Goal: Task Accomplishment & Management: Manage account settings

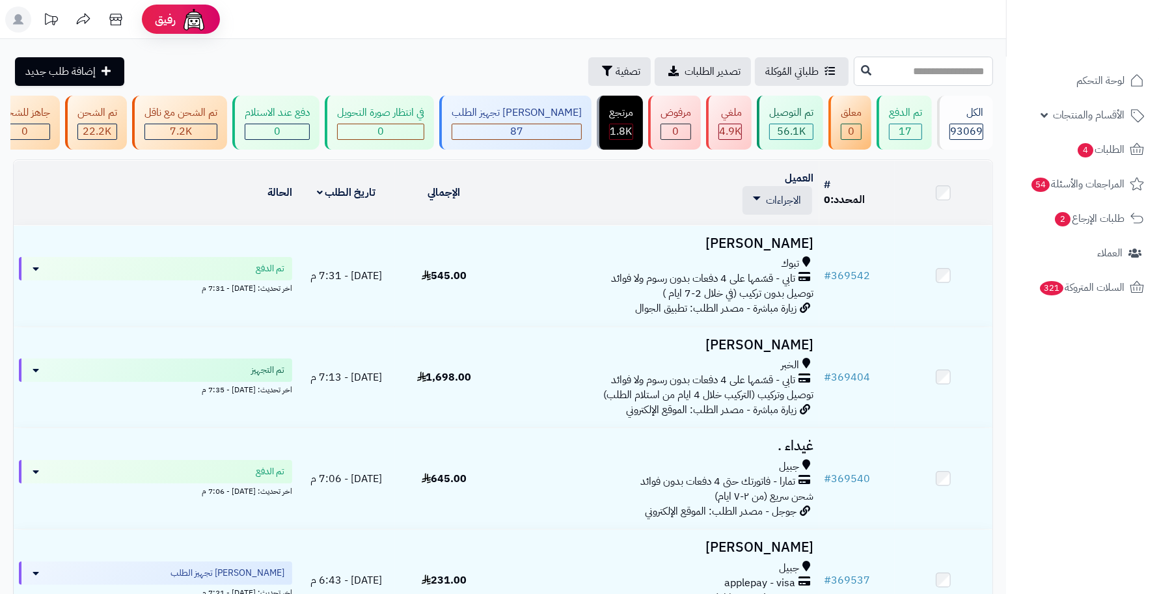
click at [973, 76] on input "text" at bounding box center [922, 71] width 139 height 29
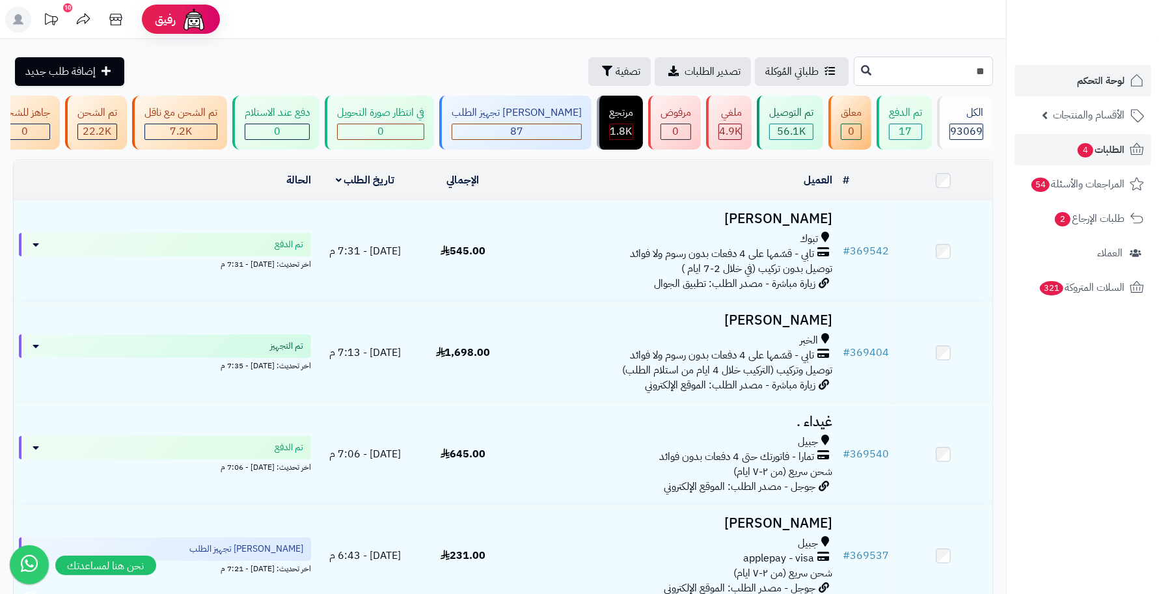
type input "**"
click at [1081, 80] on span "لوحة التحكم" at bounding box center [1100, 81] width 47 height 18
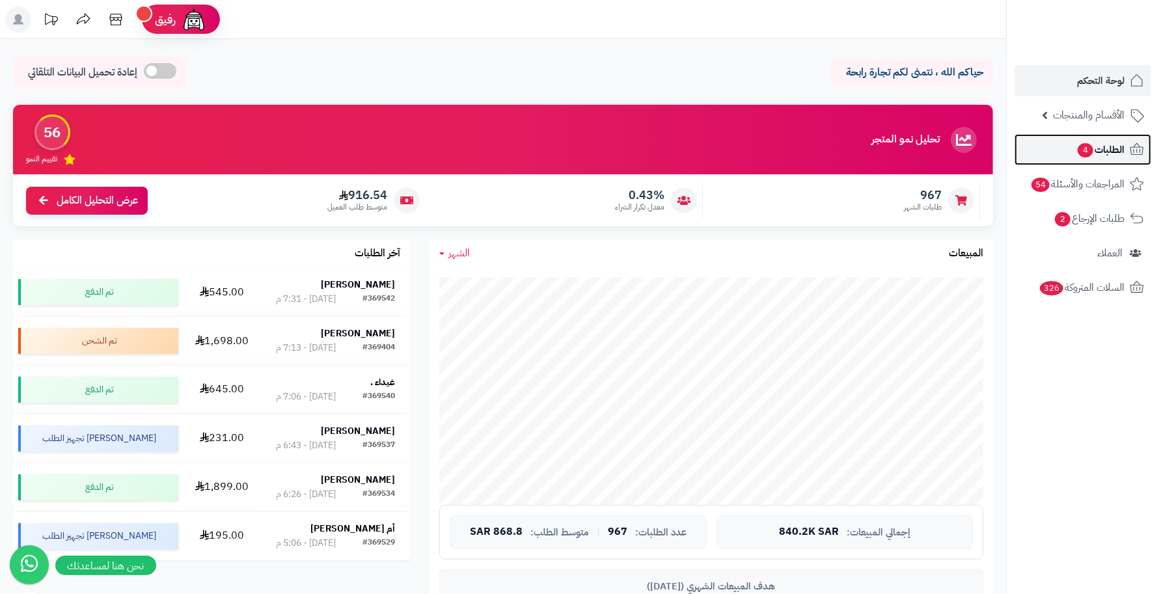
click at [1066, 146] on link "الطلبات 4" at bounding box center [1082, 149] width 137 height 31
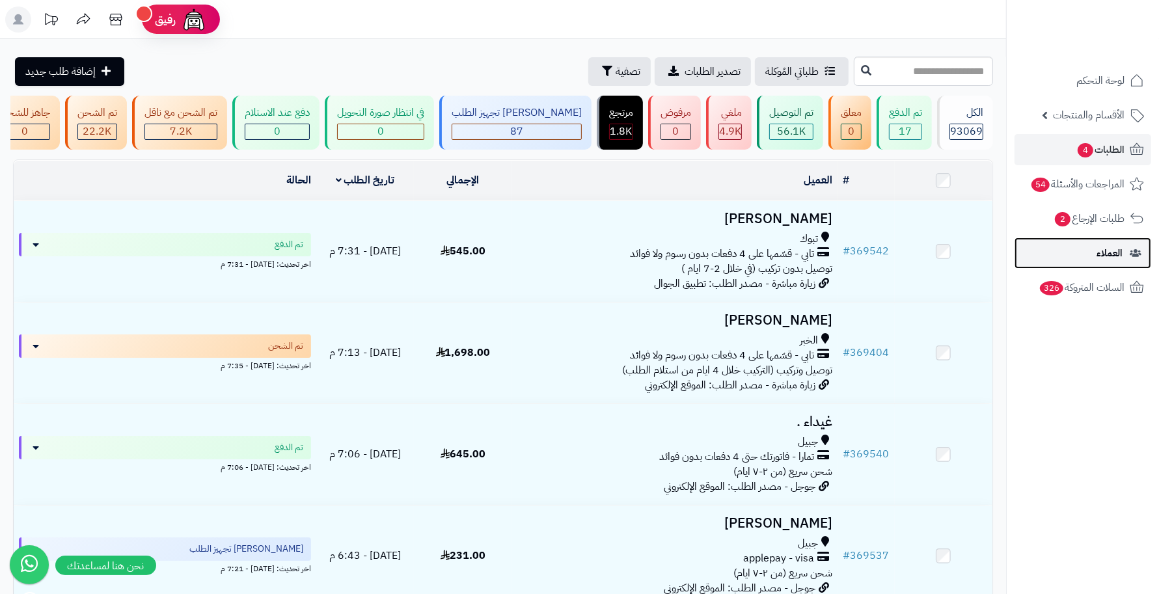
click at [1066, 248] on link "العملاء" at bounding box center [1082, 252] width 137 height 31
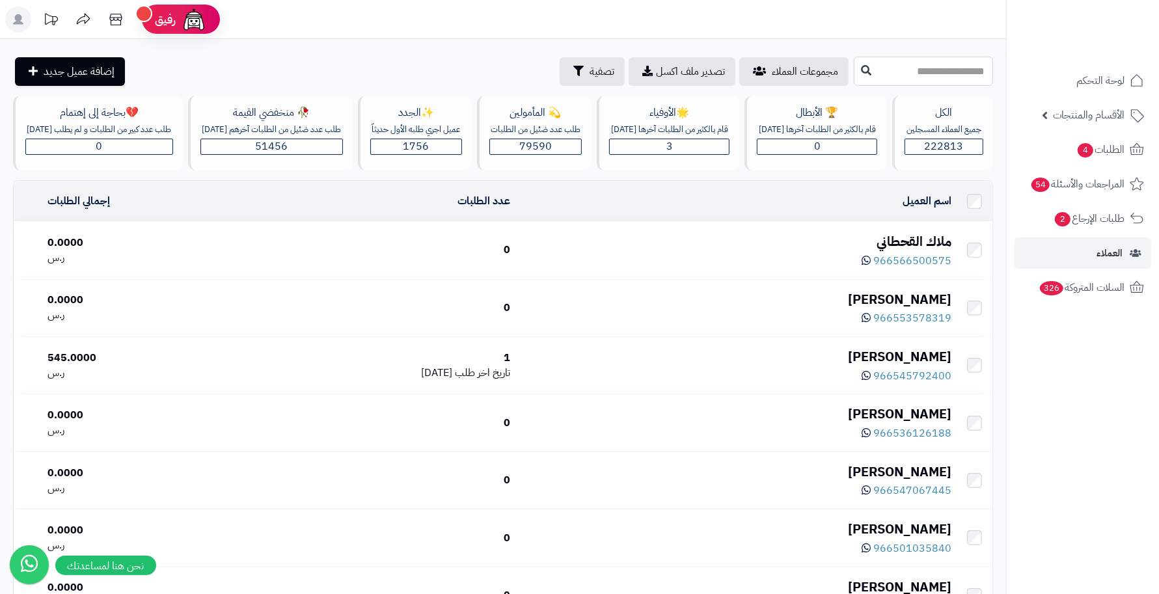
click at [922, 74] on input "text" at bounding box center [922, 71] width 139 height 29
type input "*"
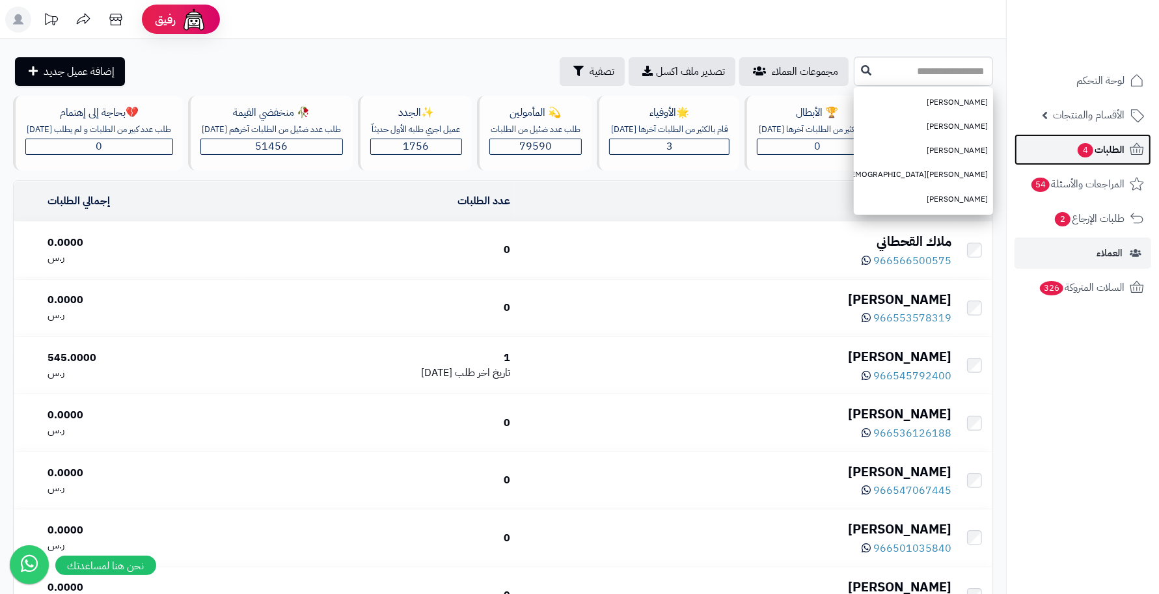
click at [1077, 146] on span "4" at bounding box center [1085, 150] width 17 height 16
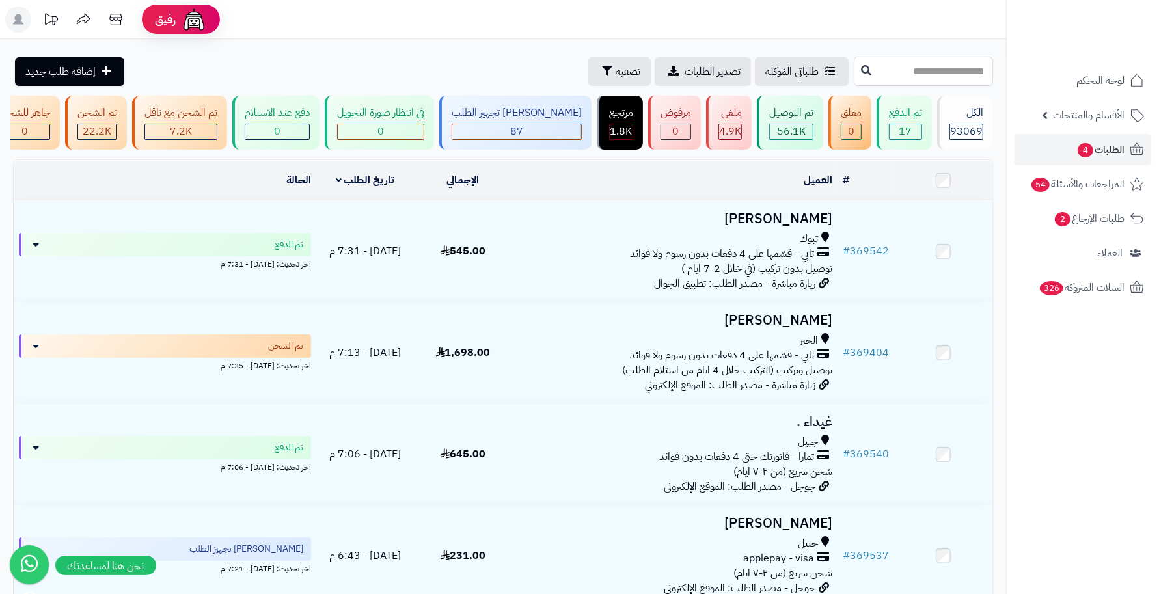
click at [941, 77] on input "text" at bounding box center [922, 71] width 139 height 29
click at [615, 66] on span "تصفية" at bounding box center [627, 71] width 25 height 16
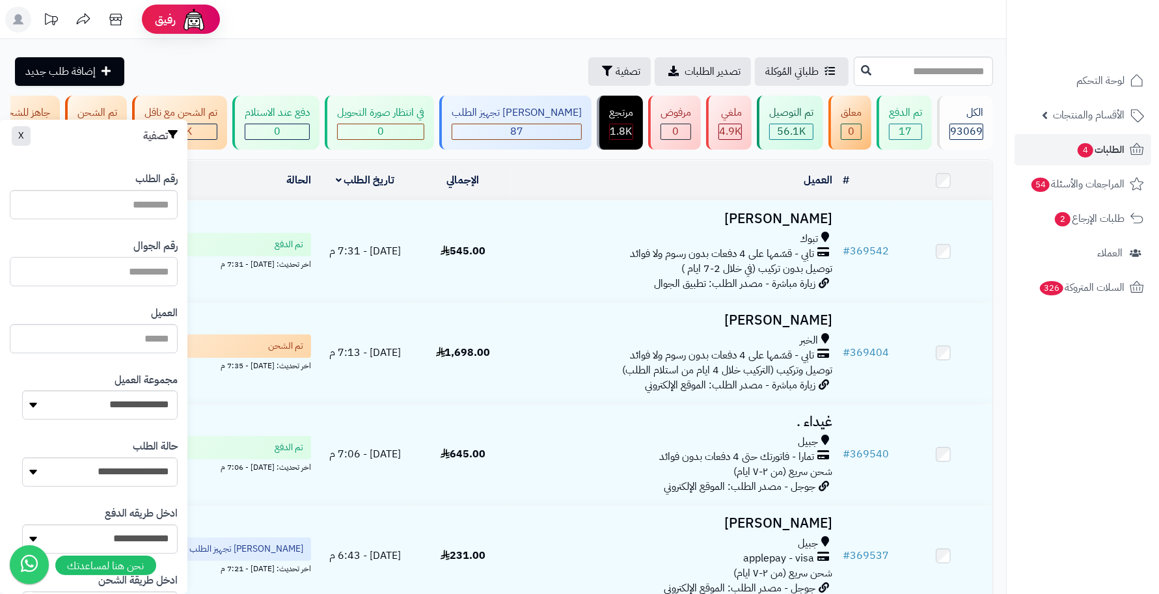
click at [144, 275] on input "text" at bounding box center [94, 271] width 168 height 29
type input "*********"
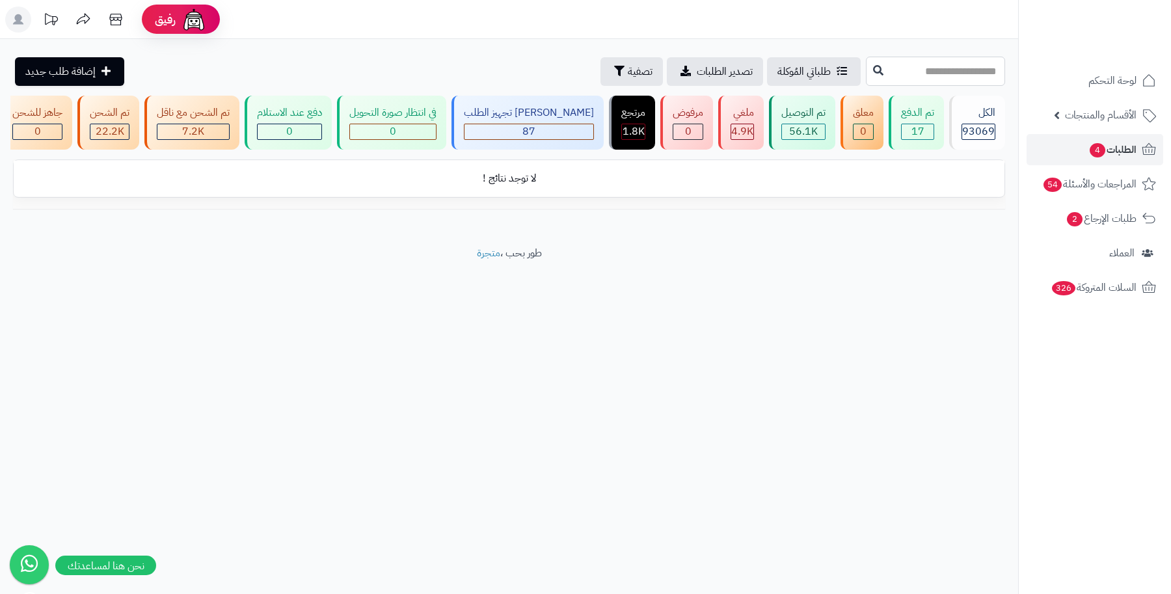
click at [961, 67] on input "text" at bounding box center [935, 71] width 139 height 29
click at [1120, 150] on span "الطلبات 4" at bounding box center [1112, 150] width 48 height 18
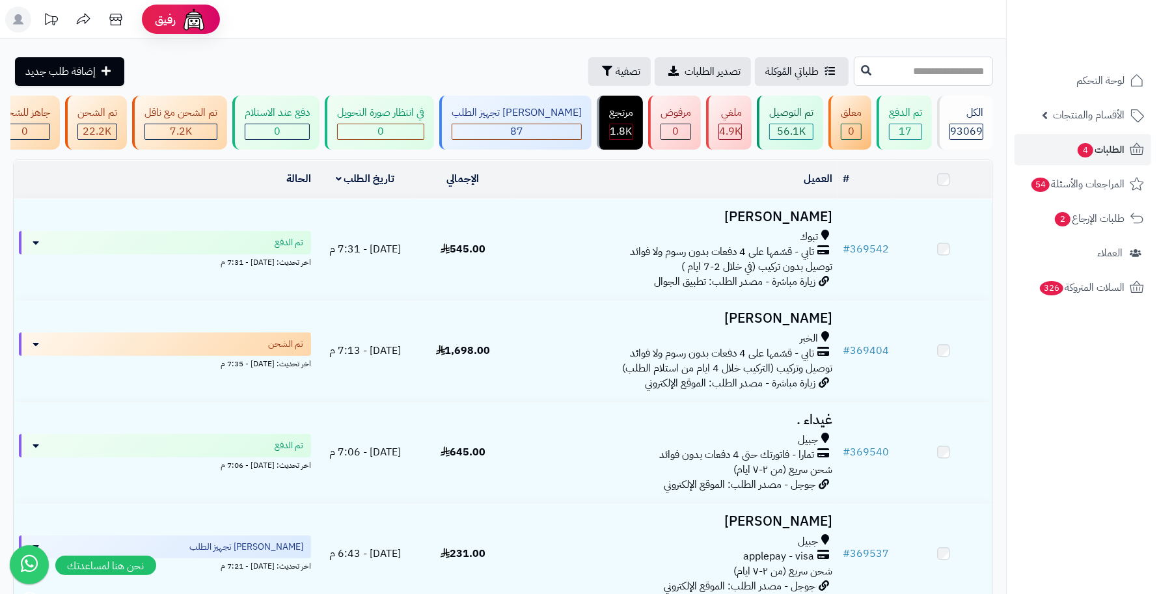
click at [970, 73] on input "text" at bounding box center [922, 71] width 139 height 29
type input "******"
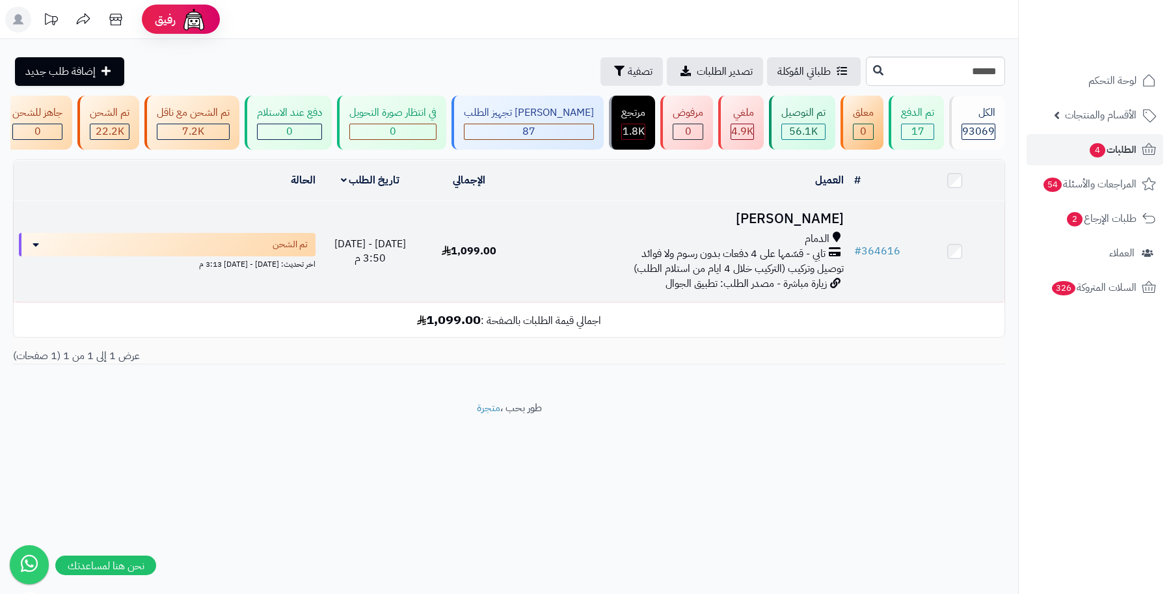
click at [836, 226] on h3 "[PERSON_NAME]" at bounding box center [683, 218] width 319 height 15
